Goal: Information Seeking & Learning: Learn about a topic

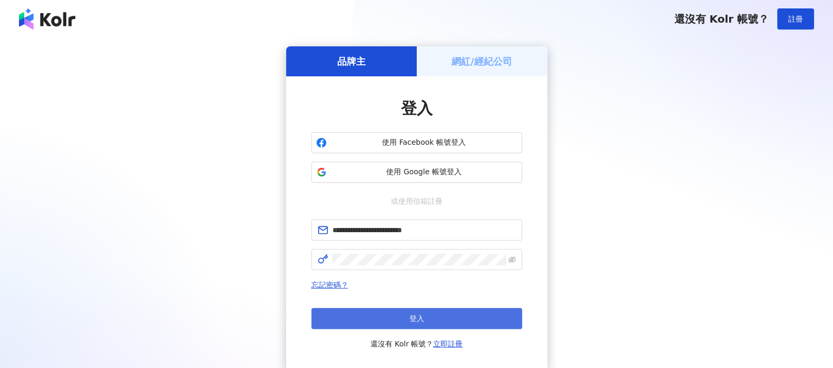
click at [434, 318] on button "登入" at bounding box center [416, 318] width 211 height 21
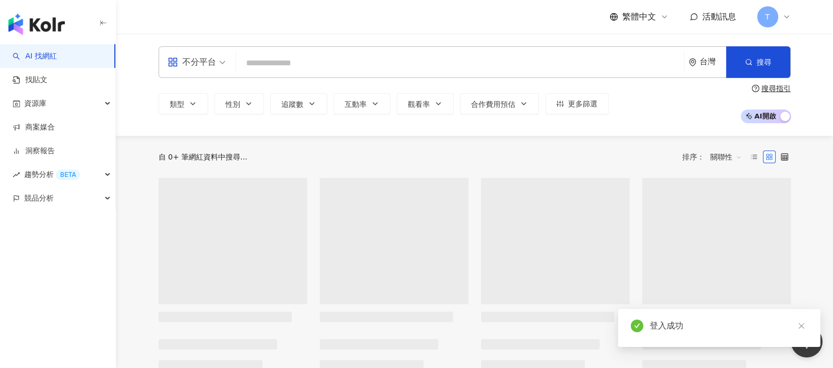
click at [328, 62] on input "search" at bounding box center [459, 63] width 439 height 20
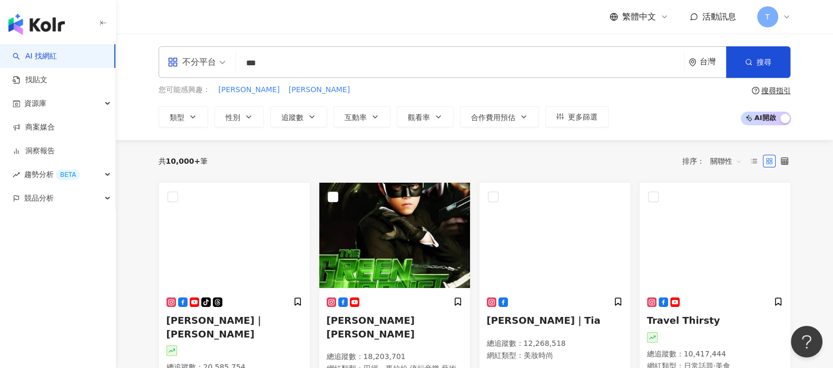
type input "***"
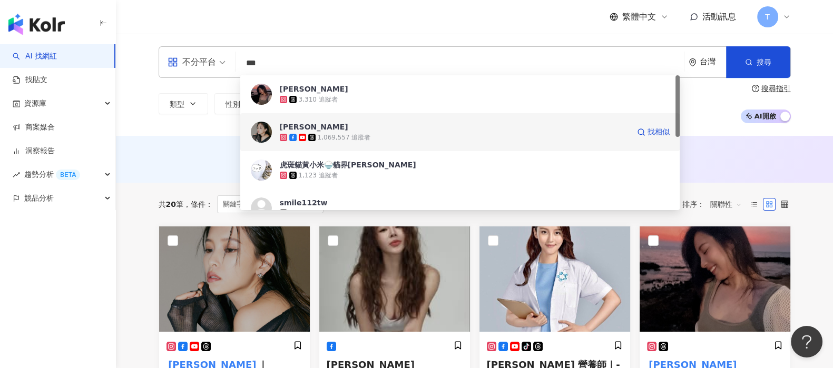
click at [348, 125] on span "[PERSON_NAME]" at bounding box center [454, 127] width 349 height 11
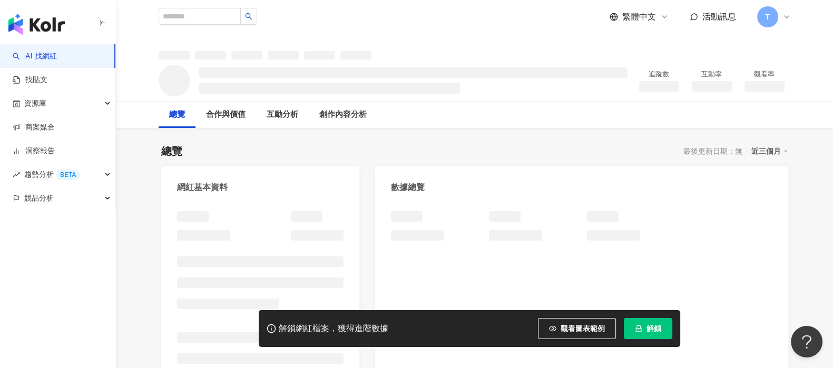
click at [653, 327] on span "解鎖" at bounding box center [654, 329] width 15 height 8
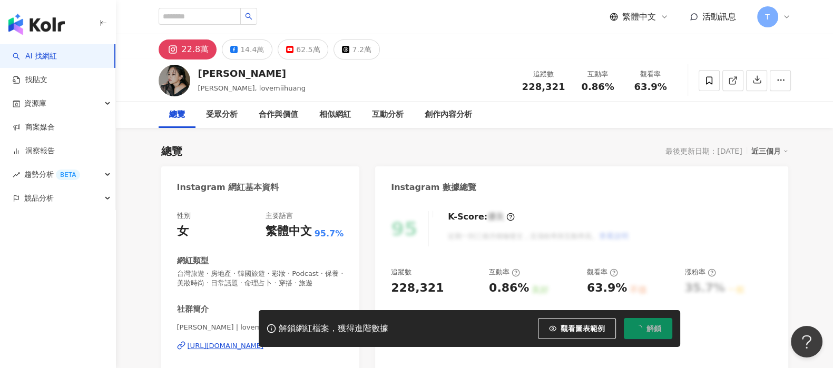
click at [659, 331] on span "解鎖" at bounding box center [654, 329] width 15 height 8
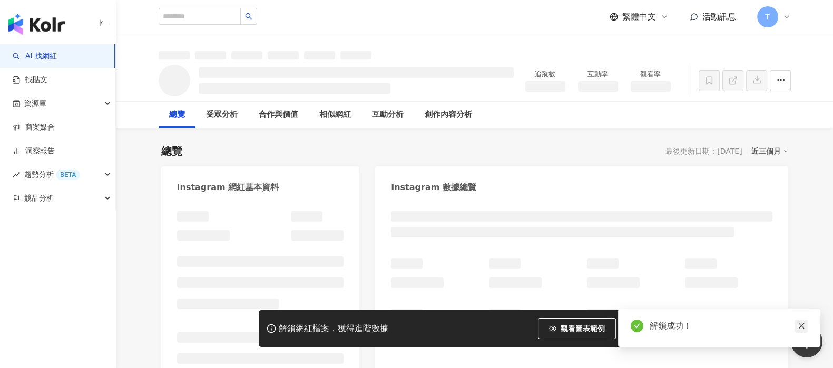
click at [802, 327] on icon "close" at bounding box center [801, 327] width 6 height 6
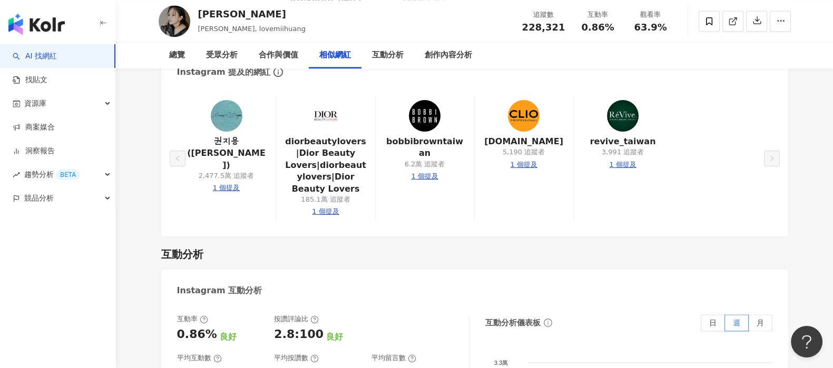
scroll to position [2174, 0]
